Goal: Information Seeking & Learning: Find specific fact

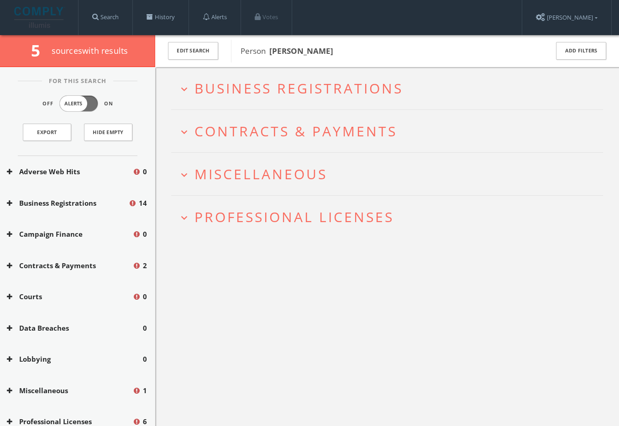
click at [244, 222] on span "Professional Licenses" at bounding box center [293, 217] width 199 height 19
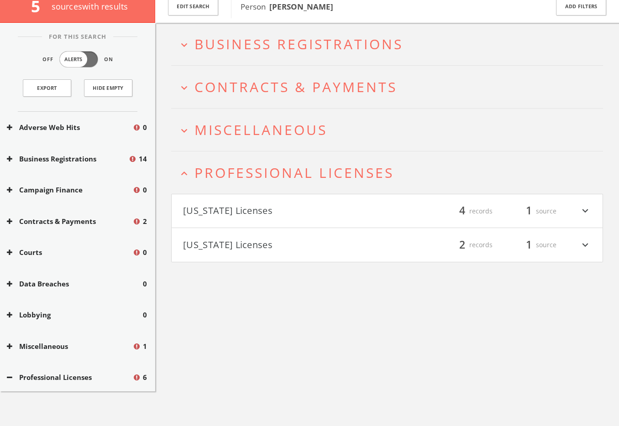
scroll to position [53, 0]
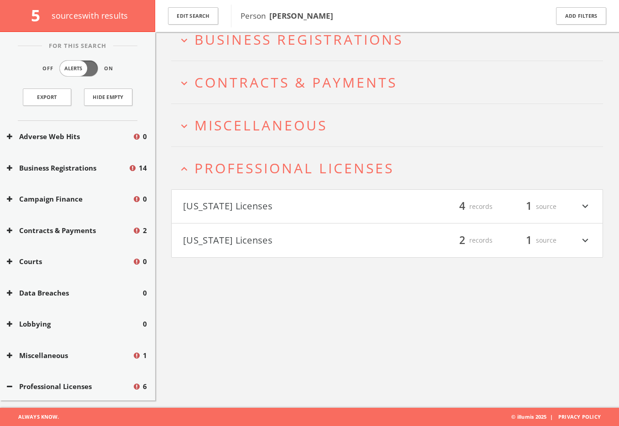
click at [250, 140] on h2 "expand_more Miscellaneous" at bounding box center [386, 125] width 431 height 42
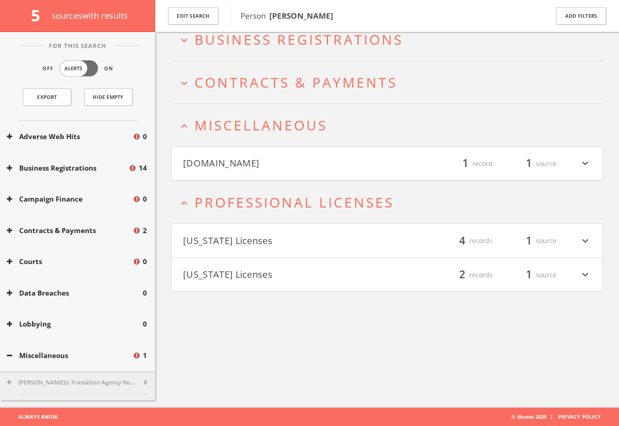
click at [245, 163] on button "[DOMAIN_NAME]" at bounding box center [285, 164] width 204 height 16
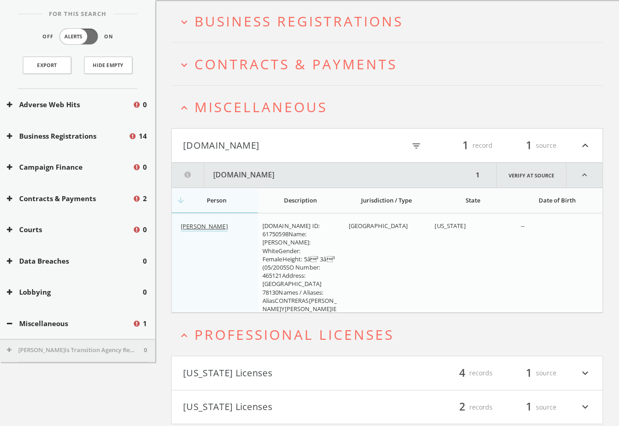
scroll to position [0, 0]
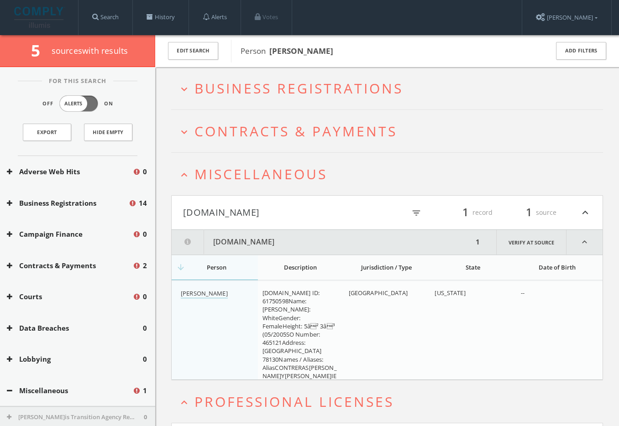
click at [267, 115] on h2 "expand_more Contracts & Payments" at bounding box center [386, 131] width 431 height 42
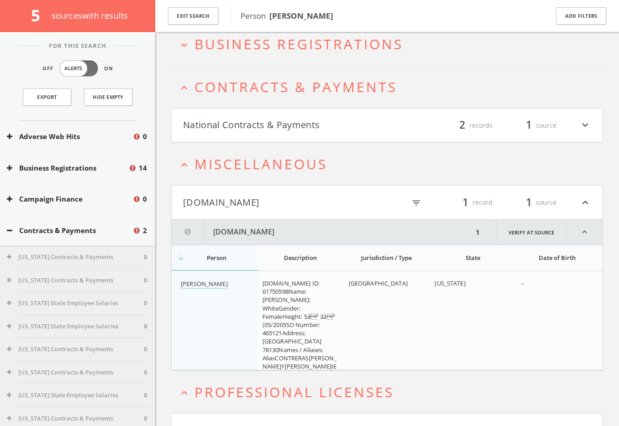
click at [283, 54] on html "Search History Alerts Votes [PERSON_NAME] Edit Profile Change Password Security…" at bounding box center [309, 232] width 619 height 562
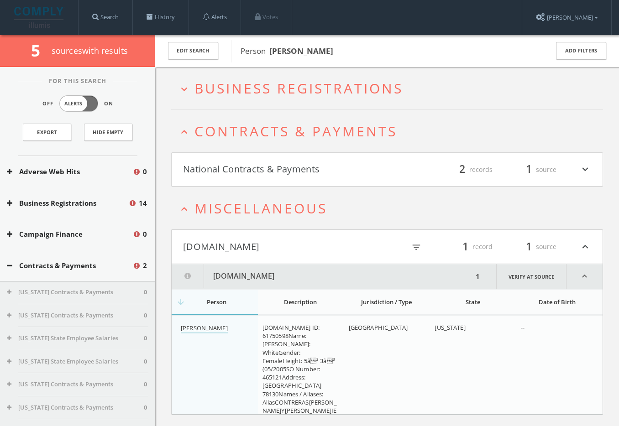
click at [314, 89] on span "Business Registrations" at bounding box center [298, 88] width 208 height 19
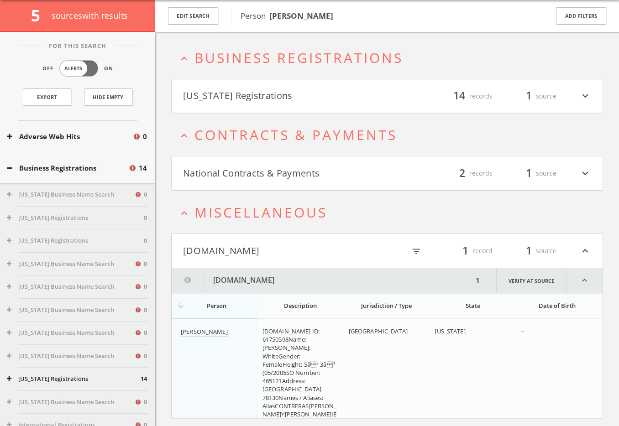
click at [318, 84] on html "Search History Alerts Votes [PERSON_NAME] Edit Profile Change Password Security…" at bounding box center [309, 263] width 619 height 597
click at [303, 91] on button "[US_STATE] Registrations" at bounding box center [285, 96] width 204 height 16
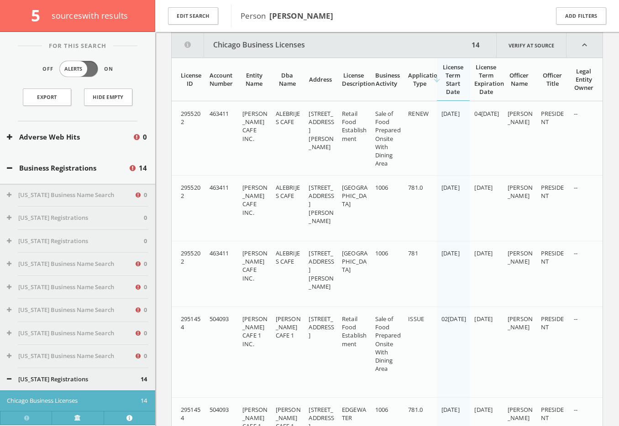
scroll to position [116, 0]
drag, startPoint x: 327, startPoint y: 155, endPoint x: 311, endPoint y: 112, distance: 45.6
click at [311, 112] on div "[STREET_ADDRESS][PERSON_NAME]" at bounding box center [321, 130] width 26 height 42
drag, startPoint x: 309, startPoint y: 113, endPoint x: 324, endPoint y: 157, distance: 46.9
click at [324, 151] on span "[STREET_ADDRESS][PERSON_NAME]" at bounding box center [321, 130] width 26 height 42
